Goal: Task Accomplishment & Management: Use online tool/utility

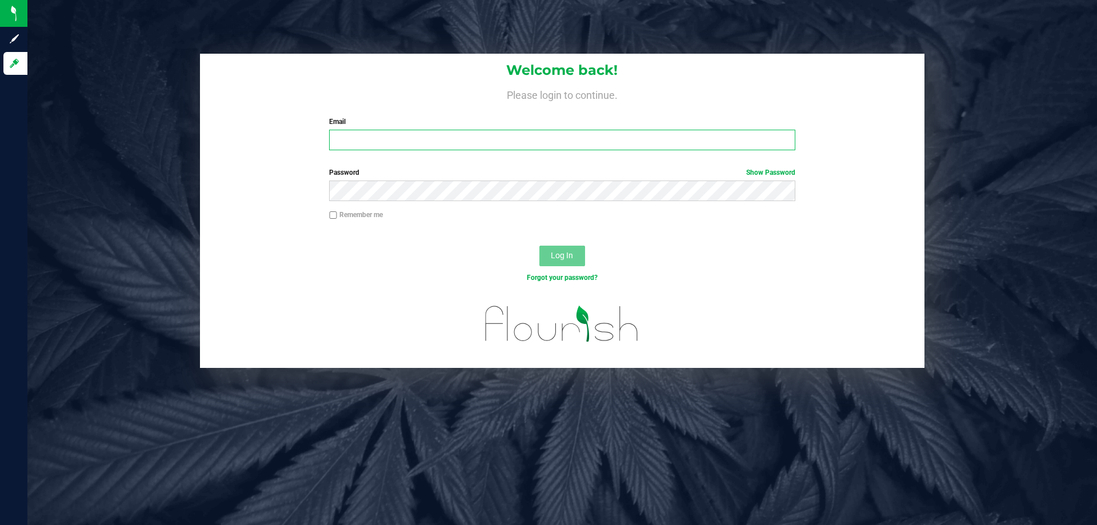
click at [360, 146] on input "Email" at bounding box center [562, 140] width 466 height 21
type input "[EMAIL_ADDRESS][DOMAIN_NAME]"
click at [389, 174] on label "Password Show Password" at bounding box center [562, 172] width 466 height 10
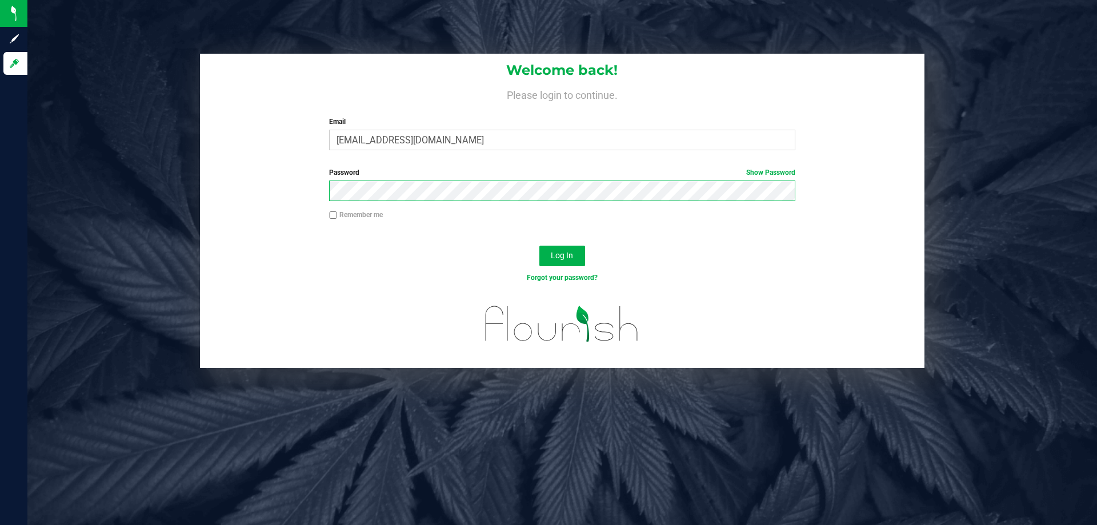
click at [539, 246] on button "Log In" at bounding box center [562, 256] width 46 height 21
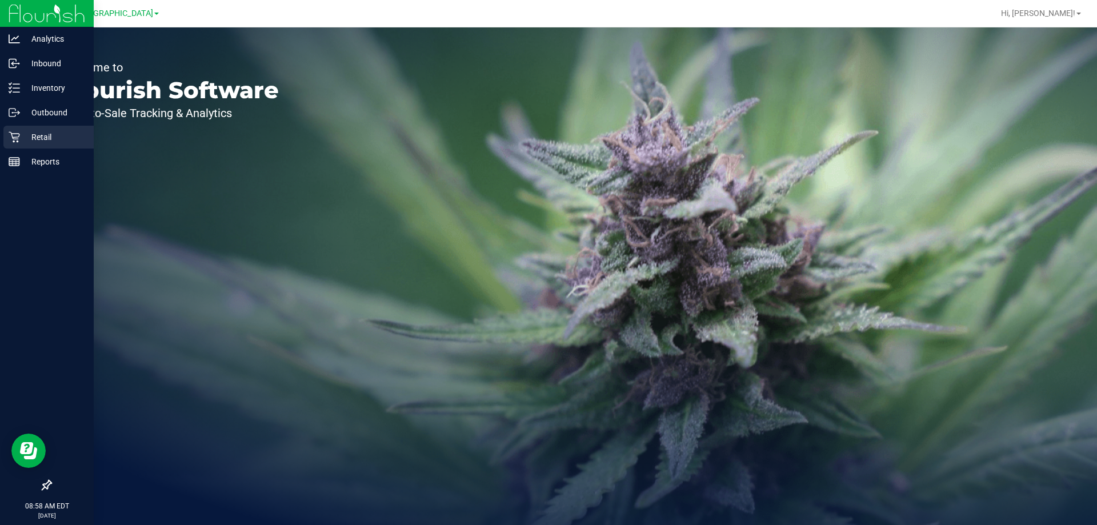
click at [50, 127] on div "Retail" at bounding box center [48, 137] width 90 height 23
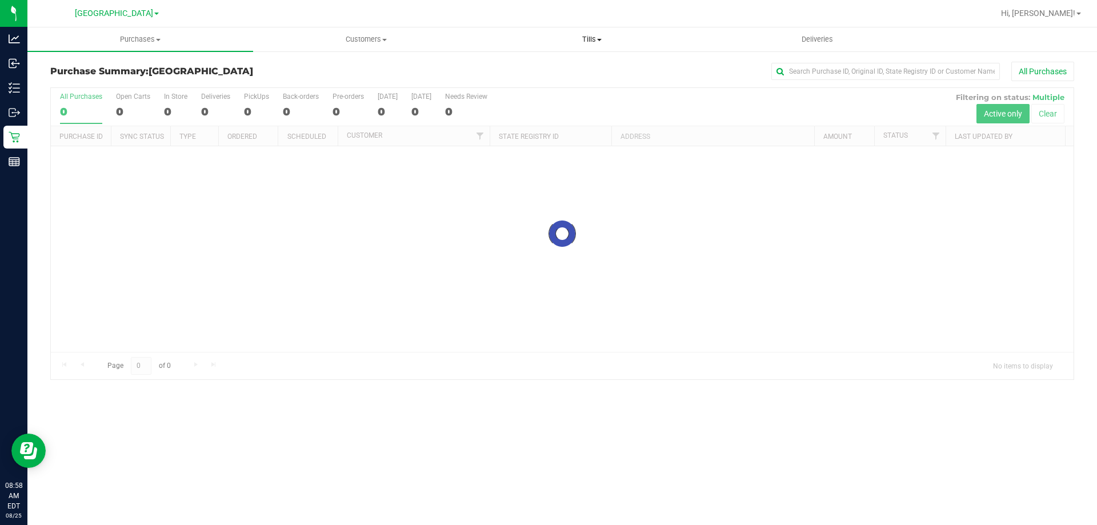
click at [596, 40] on span "Tills" at bounding box center [591, 39] width 225 height 10
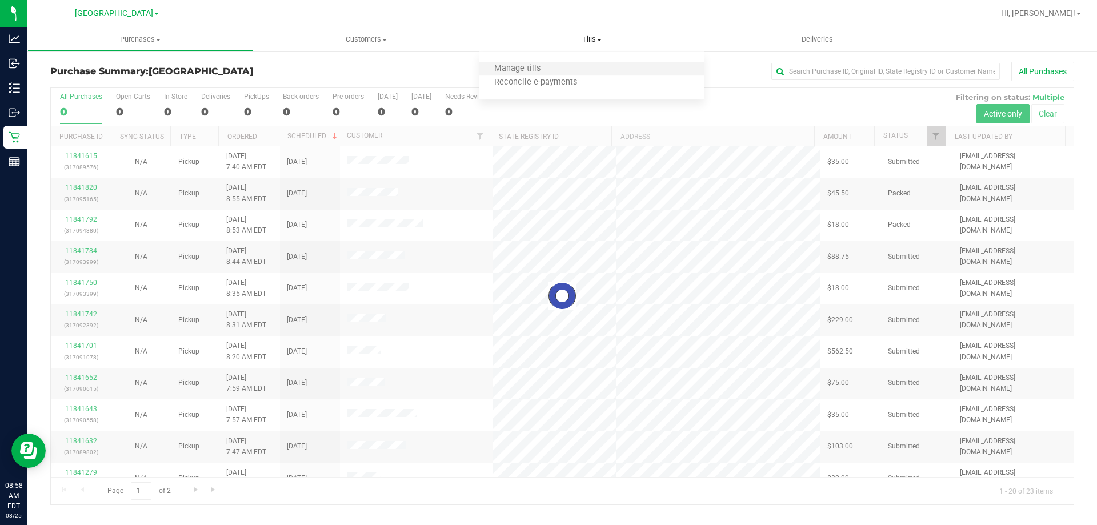
click at [585, 69] on li "Manage tills" at bounding box center [592, 69] width 226 height 14
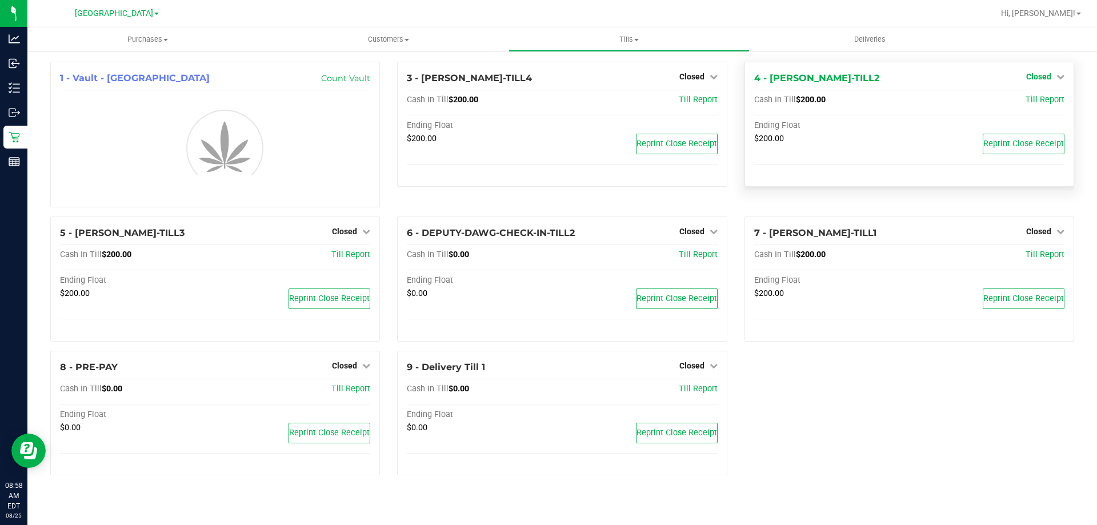
click at [1061, 81] on link "Closed" at bounding box center [1045, 76] width 38 height 9
click at [1048, 101] on link "Open Till" at bounding box center [1038, 100] width 30 height 9
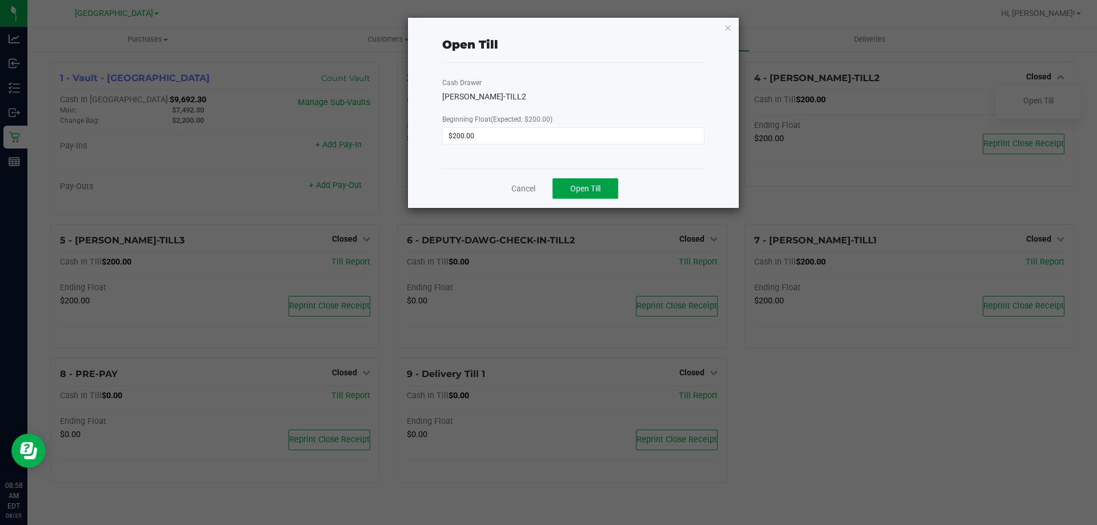
click at [578, 193] on span "Open Till" at bounding box center [585, 188] width 30 height 9
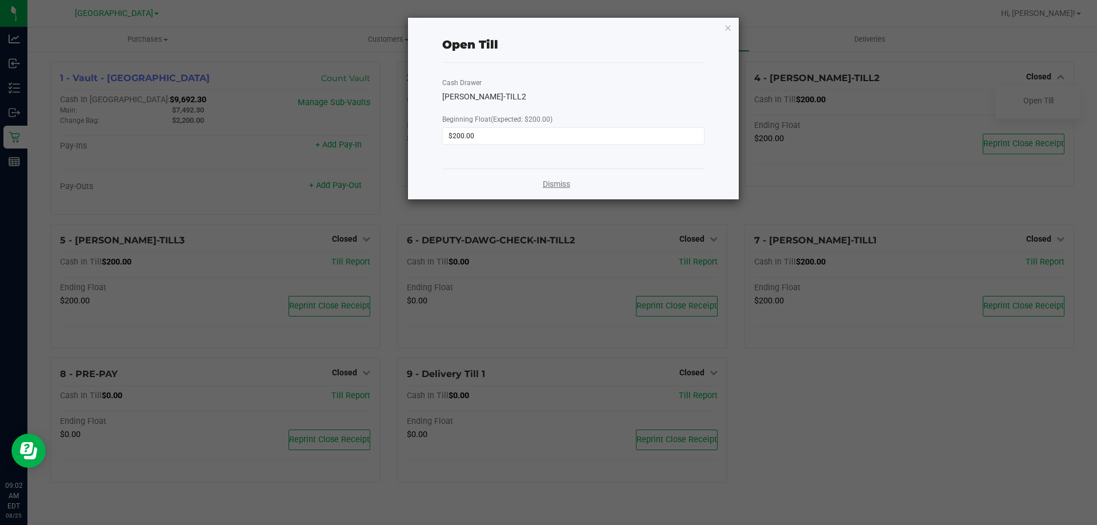
click at [554, 185] on link "Dismiss" at bounding box center [556, 184] width 27 height 12
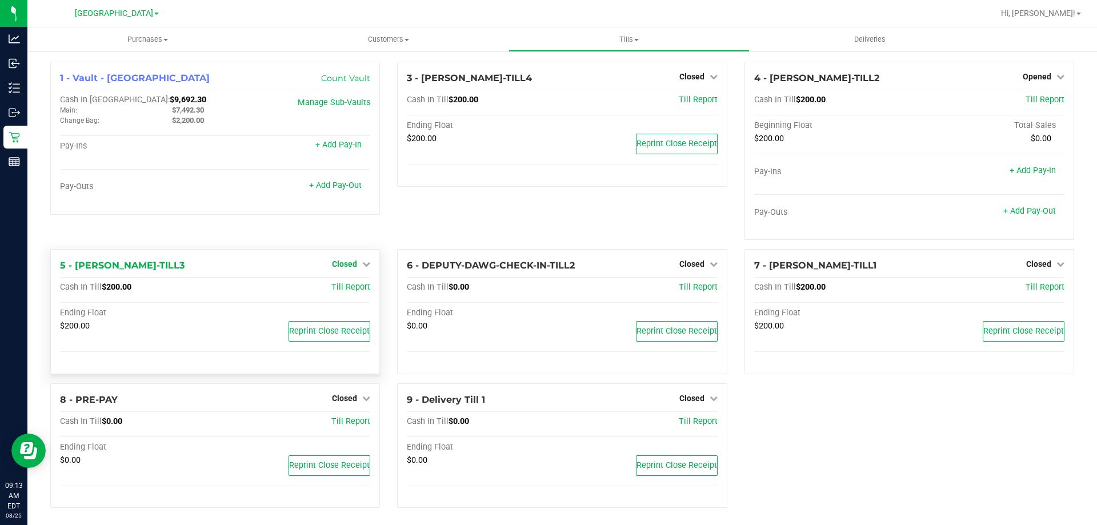
click at [343, 265] on span "Closed" at bounding box center [344, 263] width 25 height 9
click at [346, 288] on link "Open Till" at bounding box center [344, 287] width 30 height 9
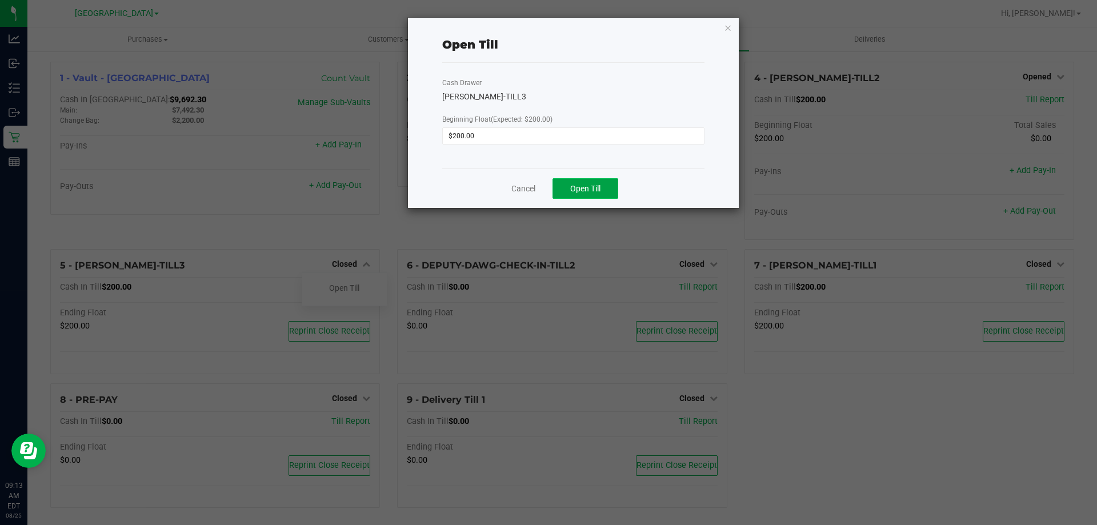
click at [578, 182] on button "Open Till" at bounding box center [585, 188] width 66 height 21
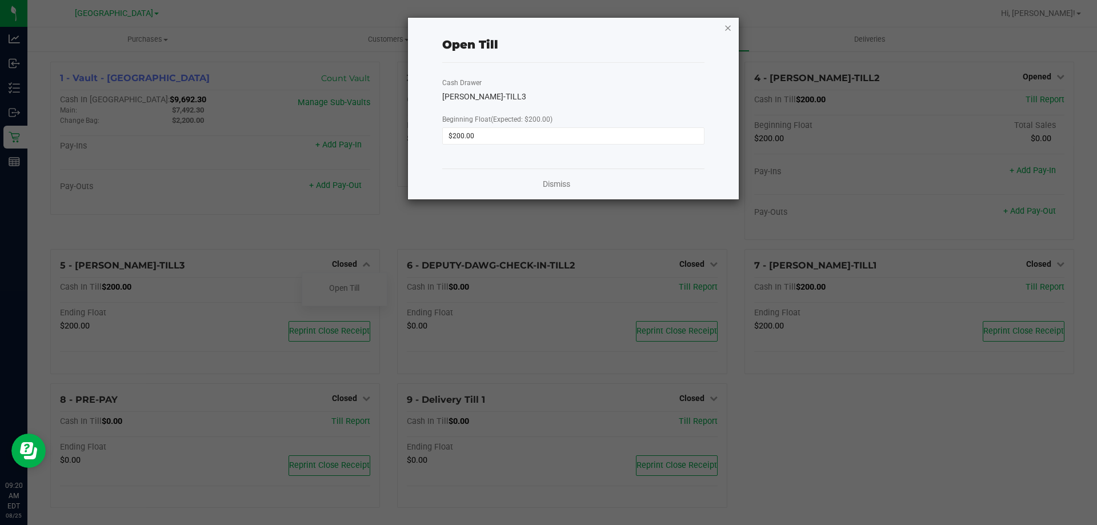
click at [728, 30] on icon "button" at bounding box center [728, 28] width 8 height 14
